Goal: Task Accomplishment & Management: Manage account settings

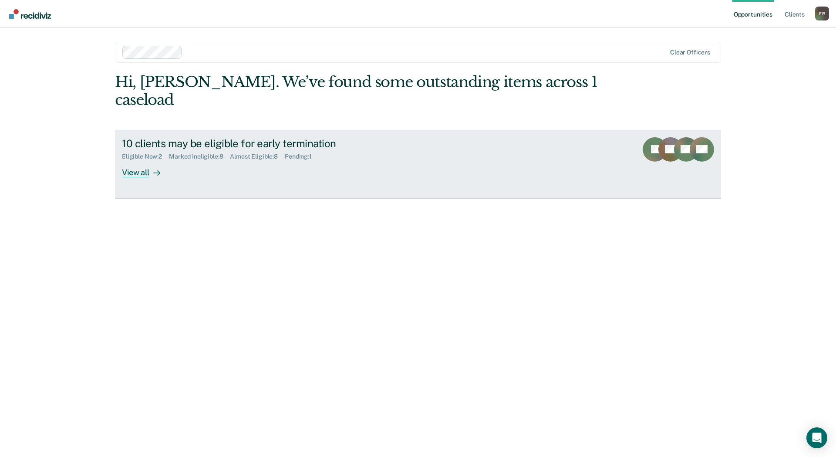
click at [152, 167] on div at bounding box center [155, 172] width 10 height 10
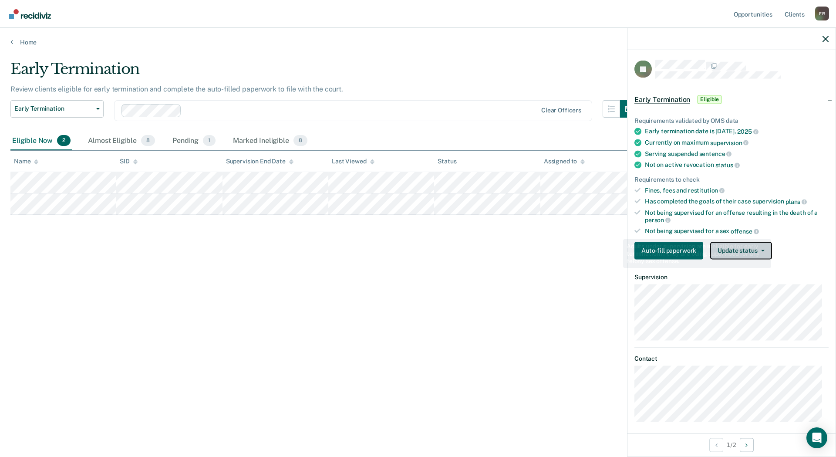
click at [753, 252] on button "Update status" at bounding box center [740, 250] width 61 height 17
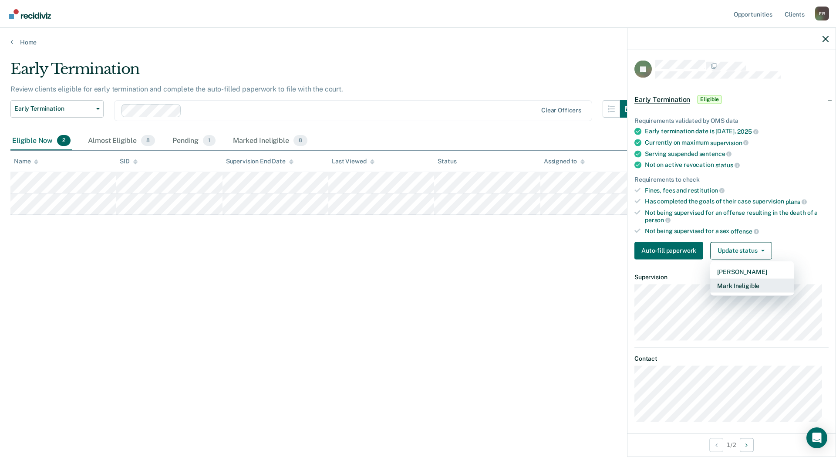
click at [739, 287] on button "Mark Ineligible" at bounding box center [752, 285] width 84 height 14
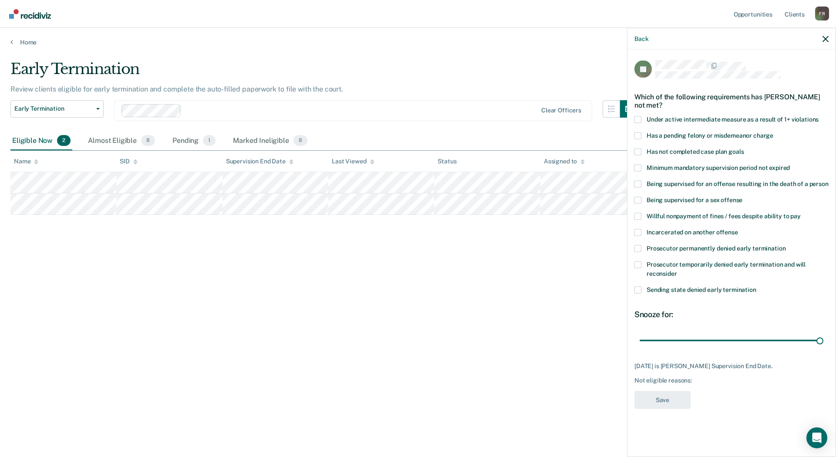
click at [640, 136] on span at bounding box center [637, 135] width 7 height 7
click at [773, 132] on input "Has a pending felony or misdemeanor charge" at bounding box center [773, 132] width 0 height 0
click at [670, 397] on button "Save" at bounding box center [662, 400] width 56 height 18
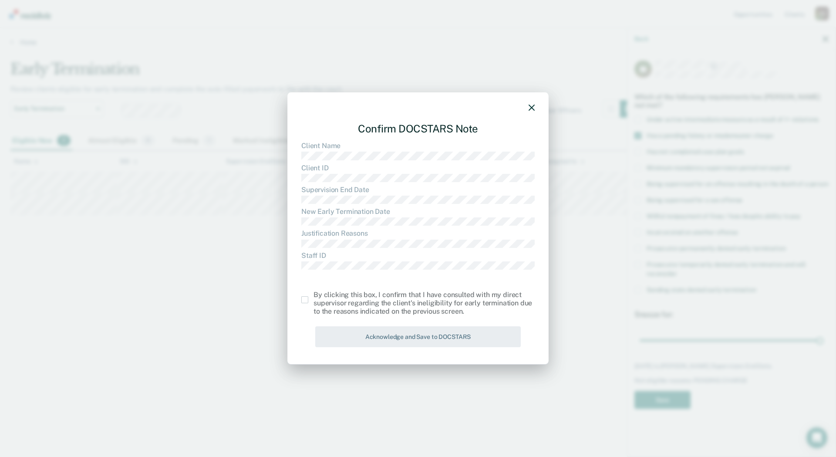
click at [301, 300] on span at bounding box center [304, 299] width 7 height 7
click at [314, 296] on input "checkbox" at bounding box center [314, 296] width 0 height 0
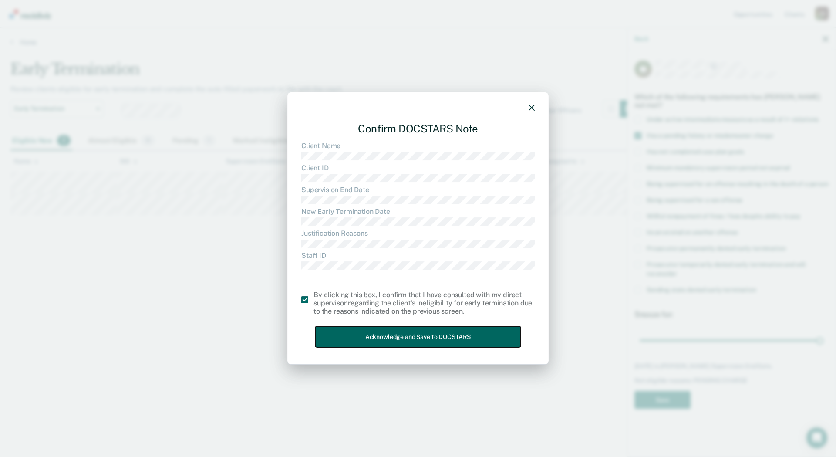
drag, startPoint x: 393, startPoint y: 338, endPoint x: 400, endPoint y: 339, distance: 6.7
click at [394, 338] on button "Acknowledge and Save to DOCSTARS" at bounding box center [418, 336] width 206 height 21
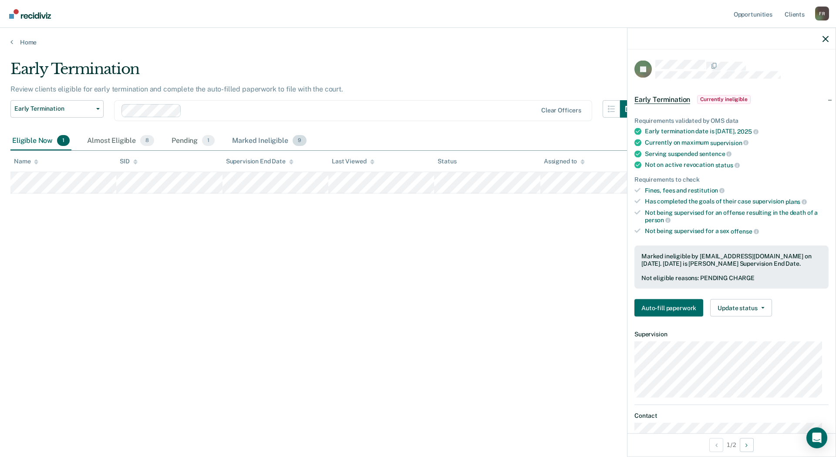
click at [257, 140] on div "Marked Ineligible 9" at bounding box center [269, 141] width 78 height 19
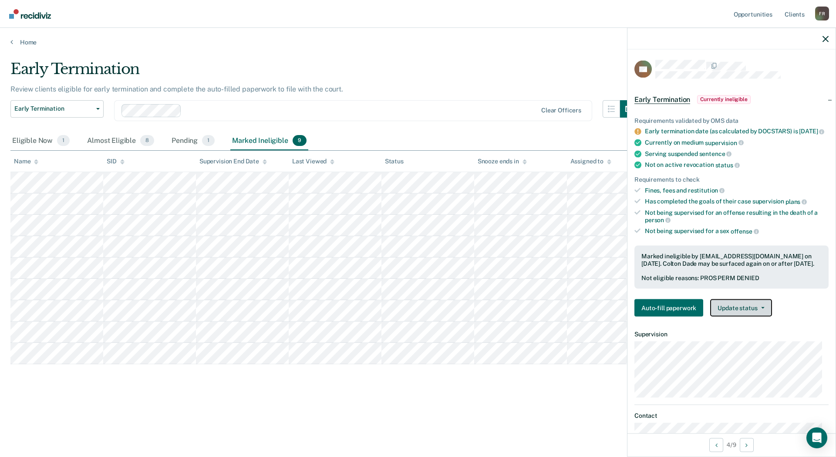
click at [757, 316] on button "Update status" at bounding box center [740, 307] width 61 height 17
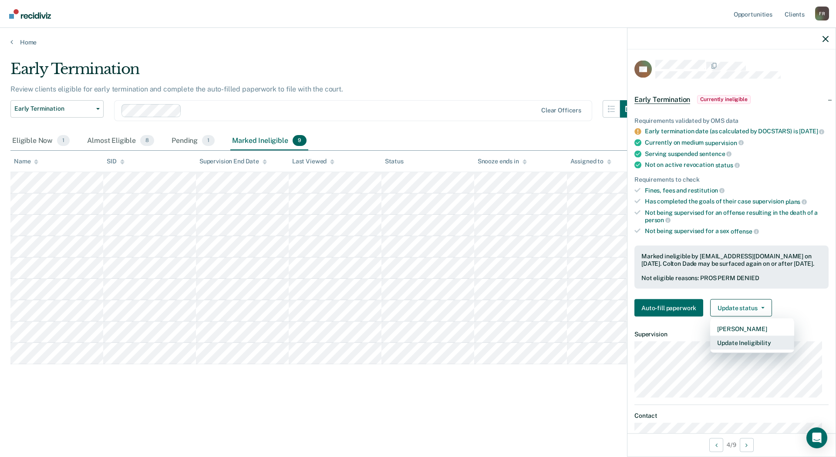
click at [752, 349] on button "Update Ineligibility" at bounding box center [752, 342] width 84 height 14
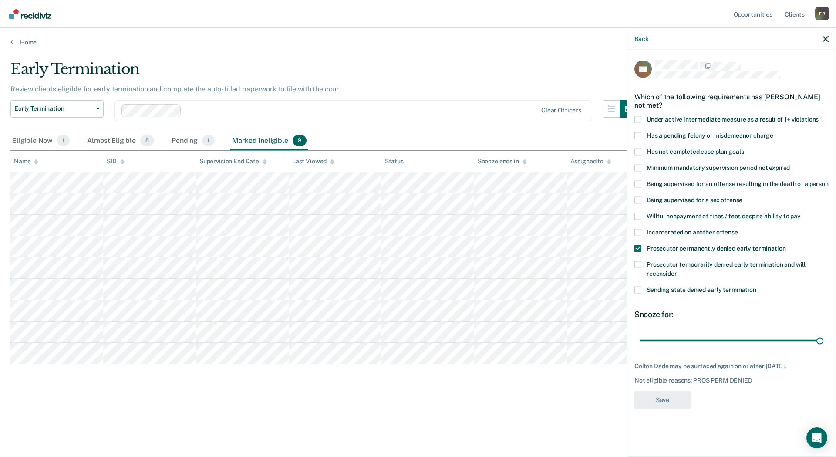
click at [463, 371] on div "Early Termination Review clients eligible for early termination and complete th…" at bounding box center [417, 225] width 815 height 331
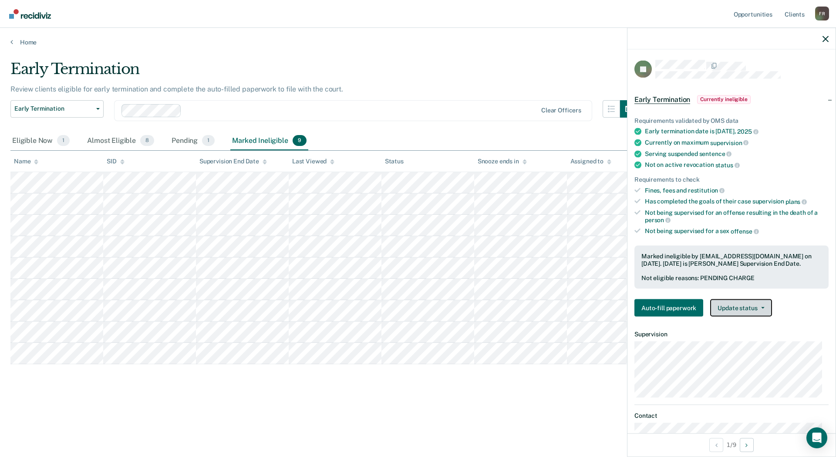
click at [758, 314] on button "Update status" at bounding box center [740, 307] width 61 height 17
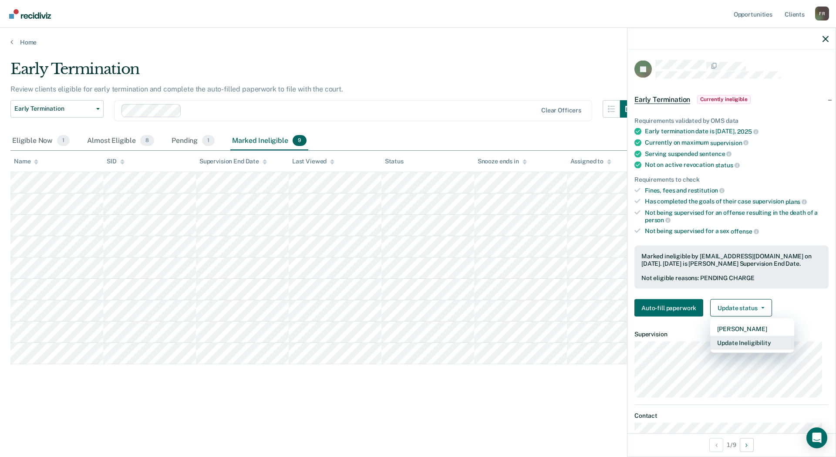
click at [757, 343] on button "Update Ineligibility" at bounding box center [752, 342] width 84 height 14
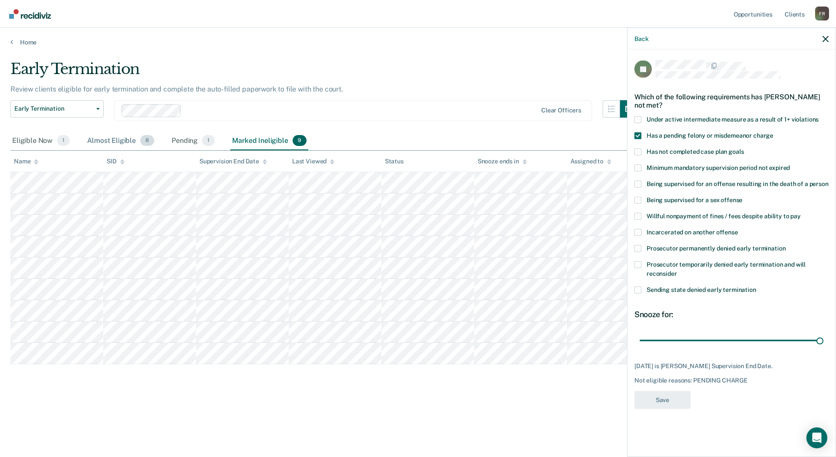
click at [115, 143] on div "Almost Eligible 8" at bounding box center [120, 141] width 71 height 19
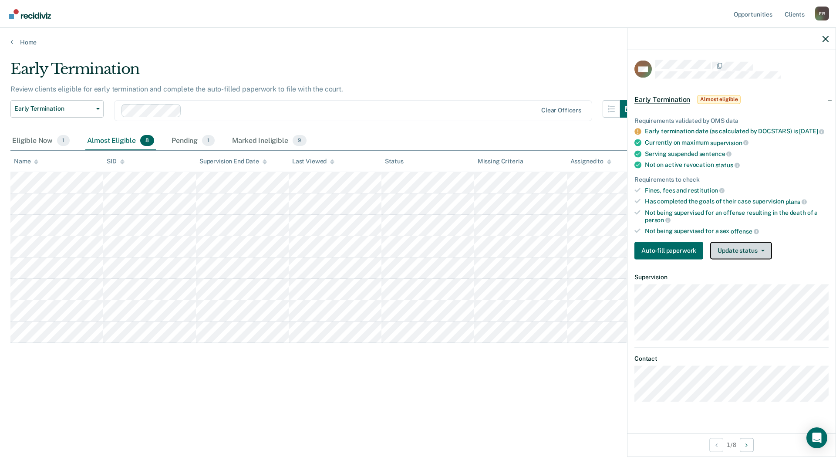
click at [761, 251] on icon "button" at bounding box center [762, 251] width 3 height 2
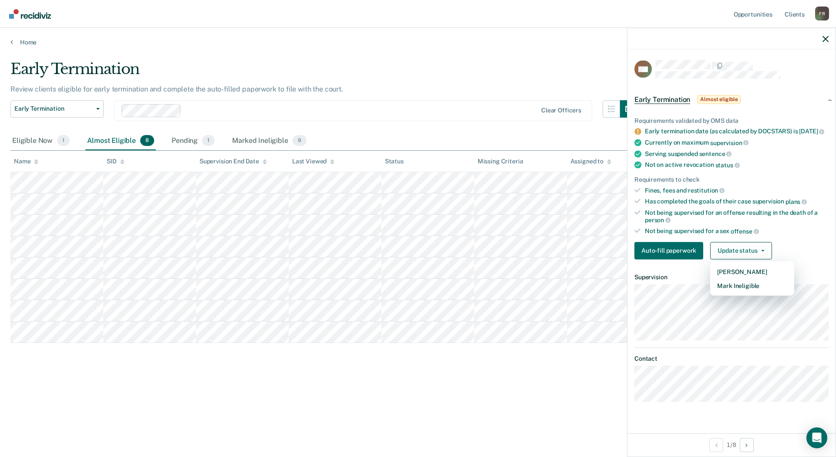
click at [758, 299] on article "DM Early Termination Almost eligible Requirements validated by OMS data Early t…" at bounding box center [731, 231] width 194 height 342
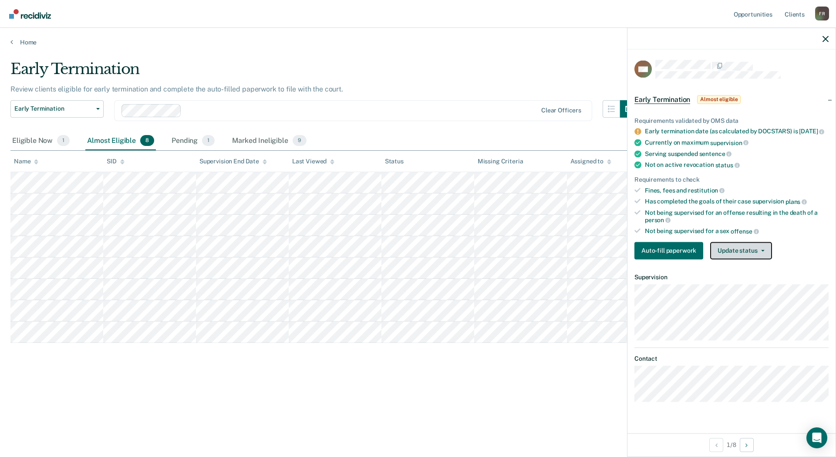
click at [756, 259] on button "Update status" at bounding box center [740, 250] width 61 height 17
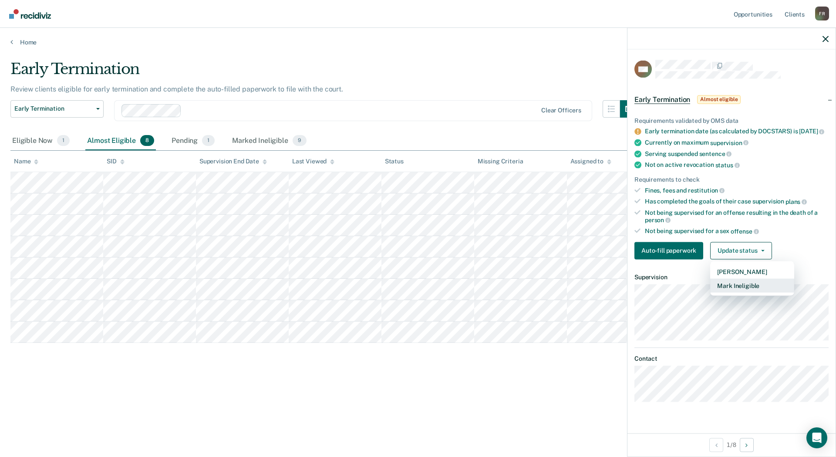
click at [752, 290] on button "Mark Ineligible" at bounding box center [752, 285] width 84 height 14
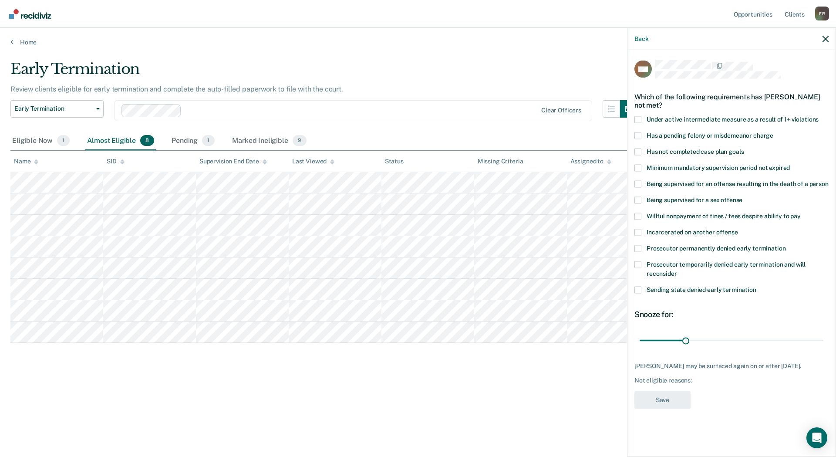
click at [643, 132] on label "Has a pending felony or misdemeanor charge" at bounding box center [731, 136] width 194 height 9
click at [773, 132] on input "Has a pending felony or misdemeanor charge" at bounding box center [773, 132] width 0 height 0
click at [682, 398] on button "Save" at bounding box center [662, 400] width 56 height 18
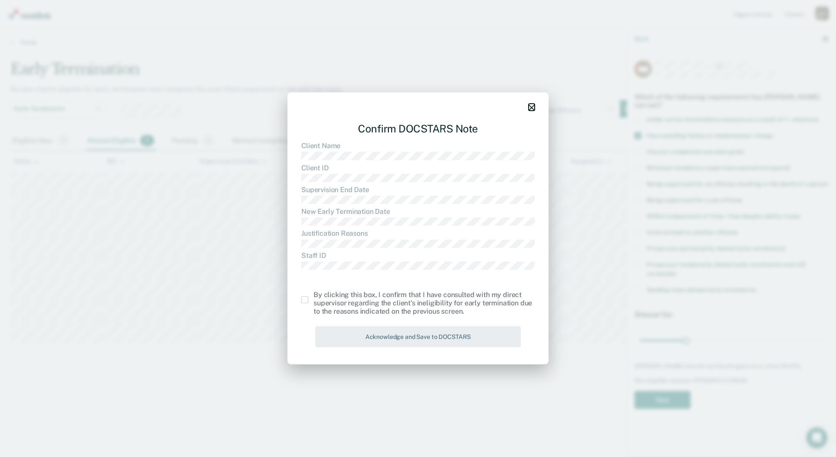
click at [529, 105] on icon "button" at bounding box center [532, 108] width 6 height 6
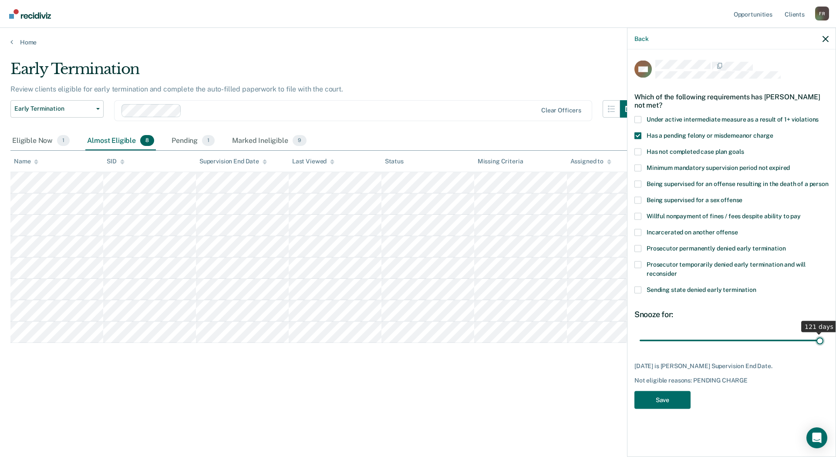
drag, startPoint x: 687, startPoint y: 339, endPoint x: 836, endPoint y: 327, distance: 149.5
type input "121"
click at [823, 333] on input "range" at bounding box center [732, 340] width 184 height 15
click at [676, 401] on button "Save" at bounding box center [662, 400] width 56 height 18
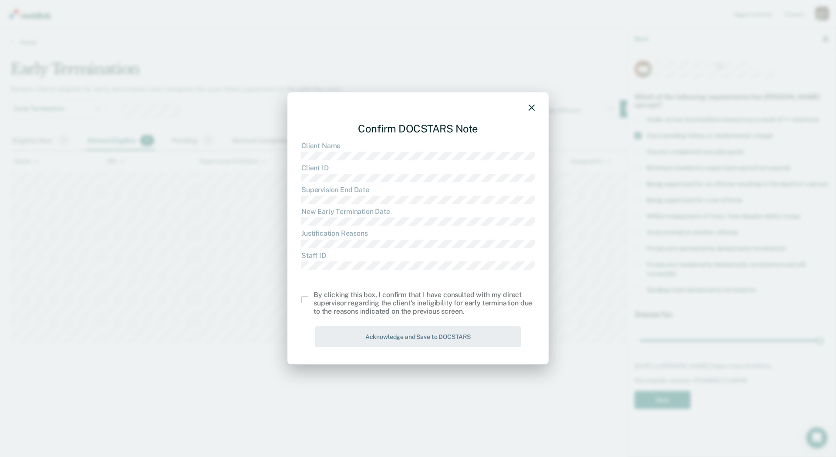
click at [302, 299] on span at bounding box center [304, 299] width 7 height 7
click at [314, 296] on input "checkbox" at bounding box center [314, 296] width 0 height 0
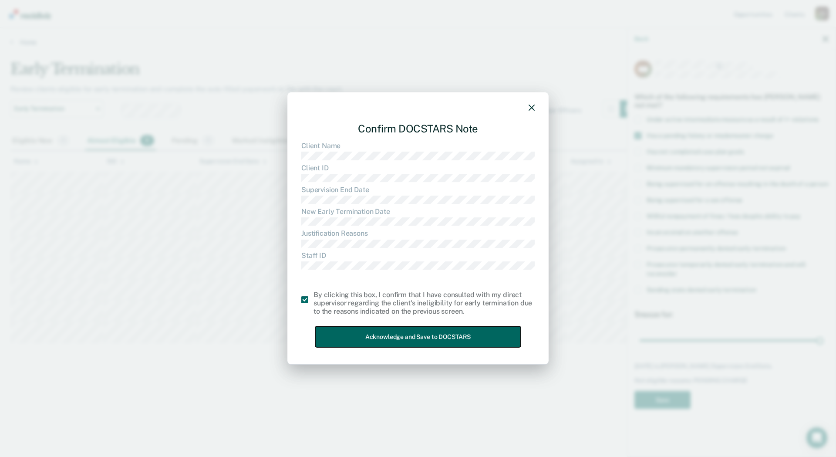
click at [351, 329] on button "Acknowledge and Save to DOCSTARS" at bounding box center [418, 336] width 206 height 21
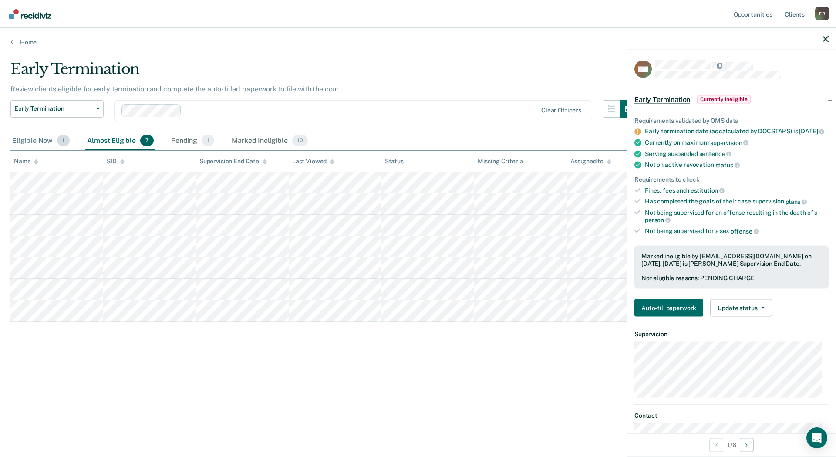
click at [36, 142] on div "Eligible Now 1" at bounding box center [40, 141] width 61 height 19
